Goal: Information Seeking & Learning: Learn about a topic

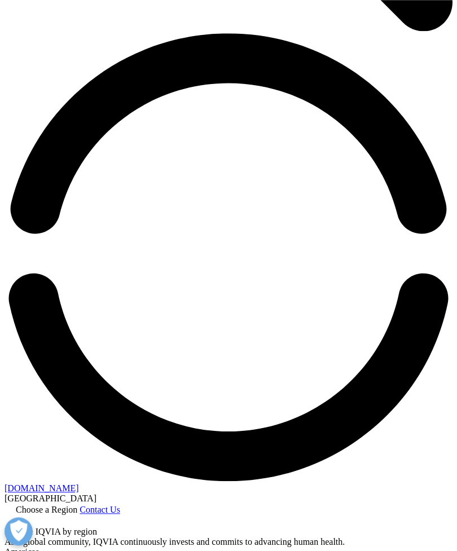
scroll to position [887, 0]
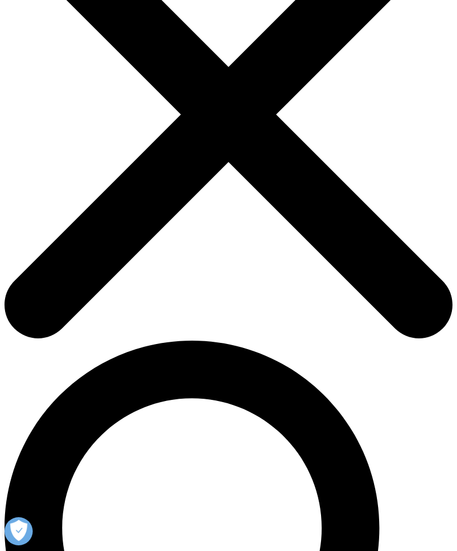
scroll to position [125, 0]
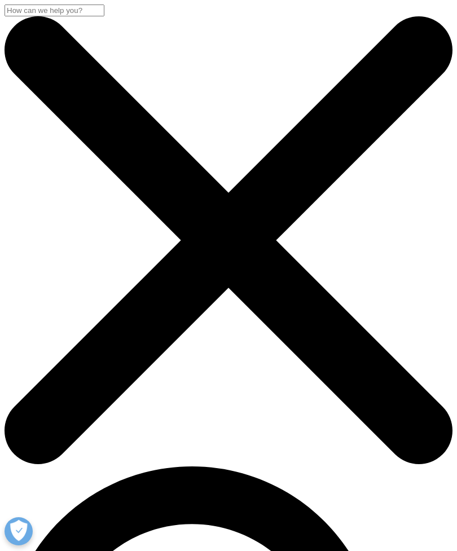
scroll to position [74, 0]
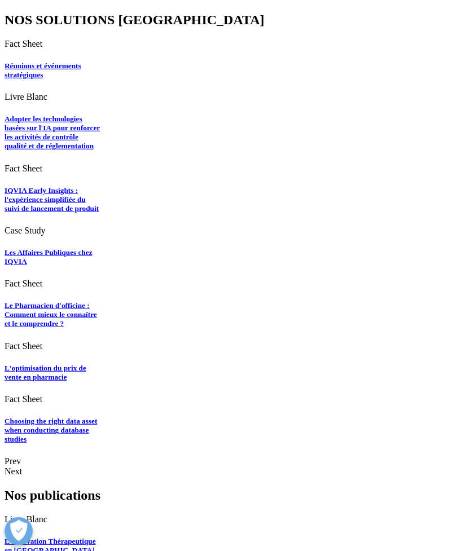
scroll to position [2813, 0]
